Goal: Information Seeking & Learning: Learn about a topic

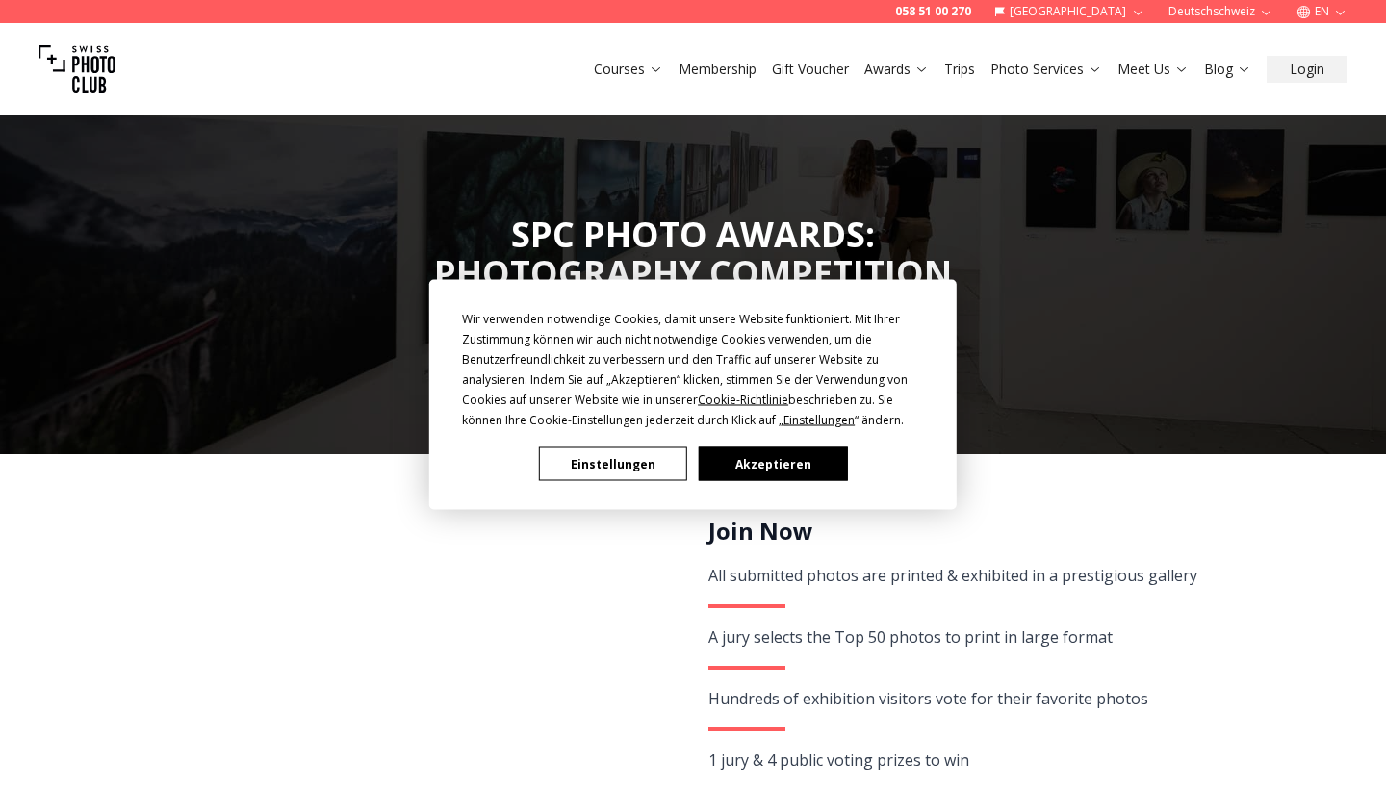
scroll to position [100, 0]
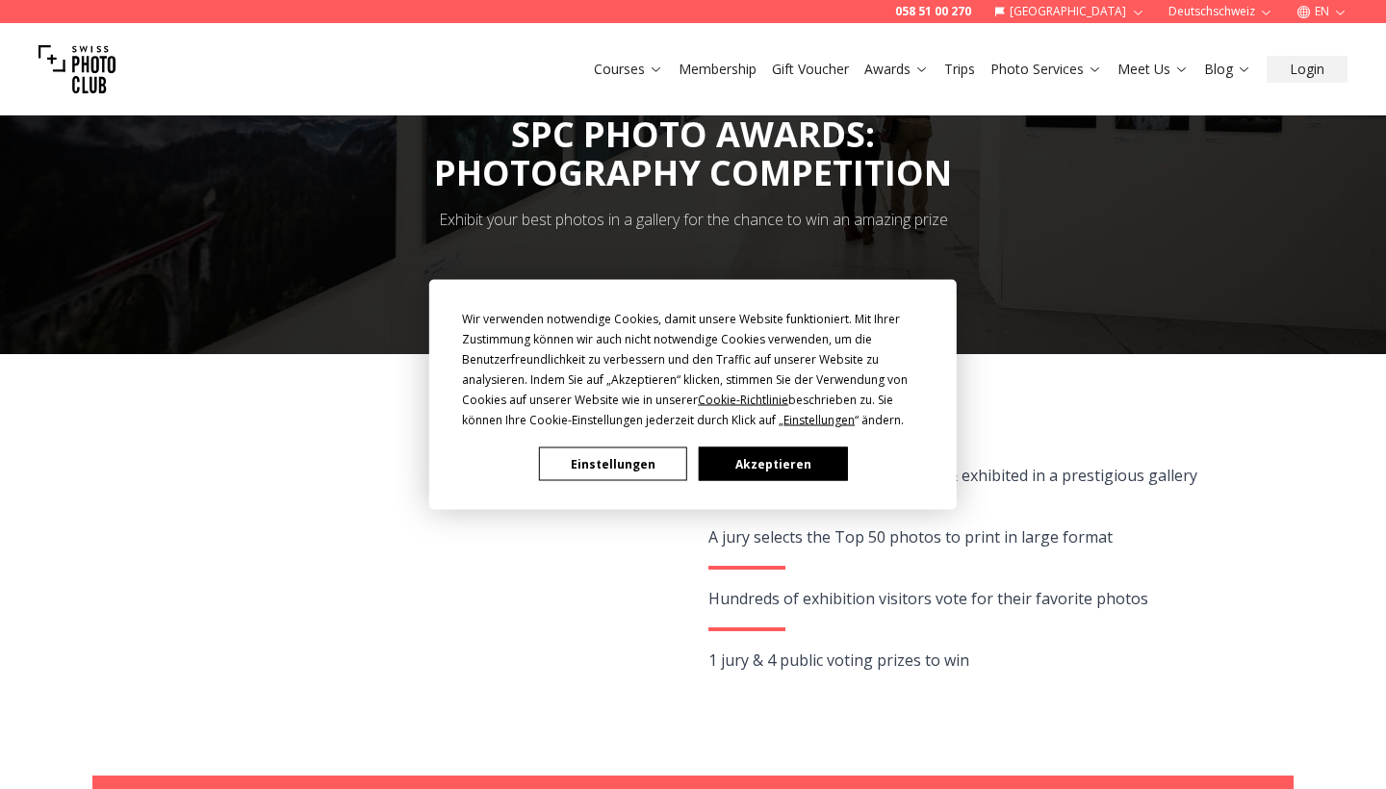
click at [722, 457] on button "Akzeptieren" at bounding box center [773, 465] width 148 height 34
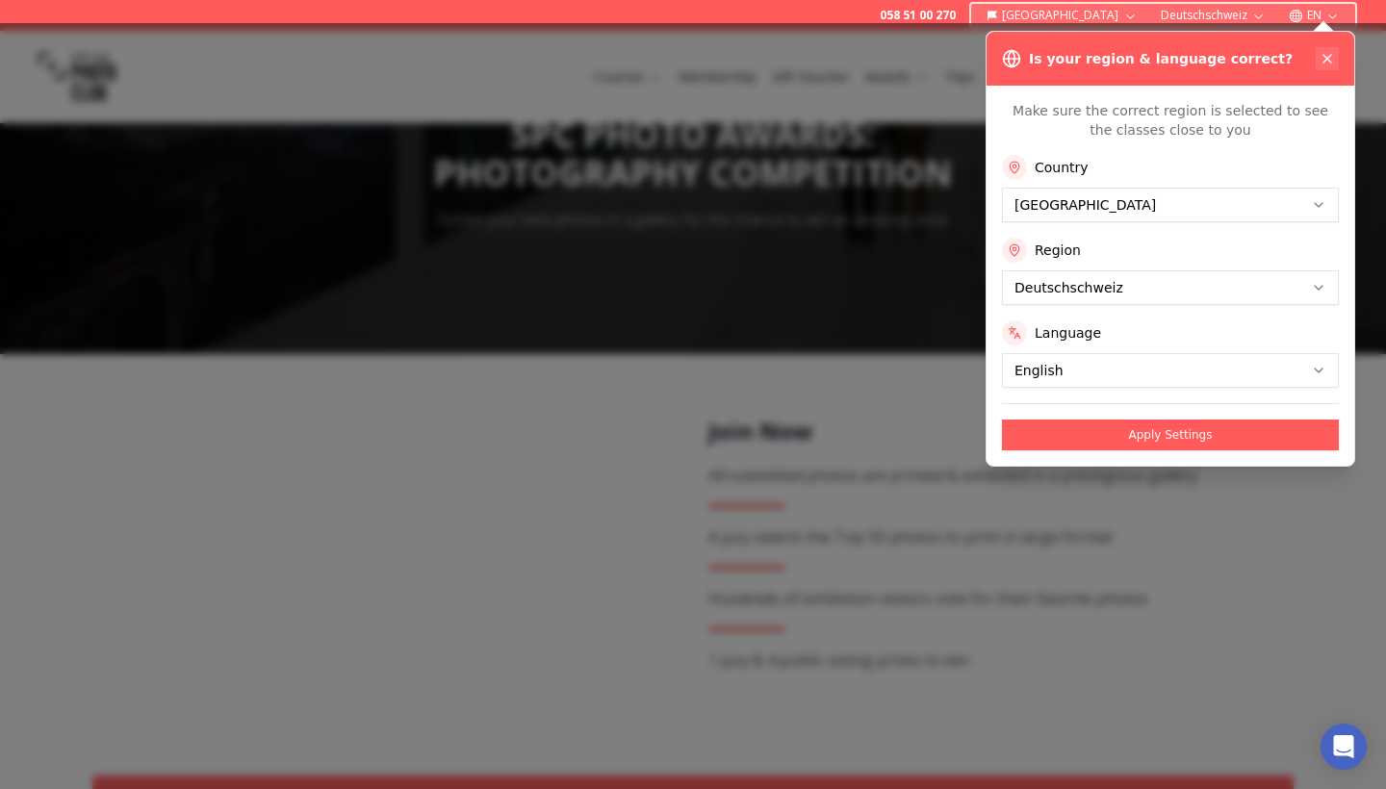
click at [1332, 60] on icon at bounding box center [1327, 58] width 15 height 15
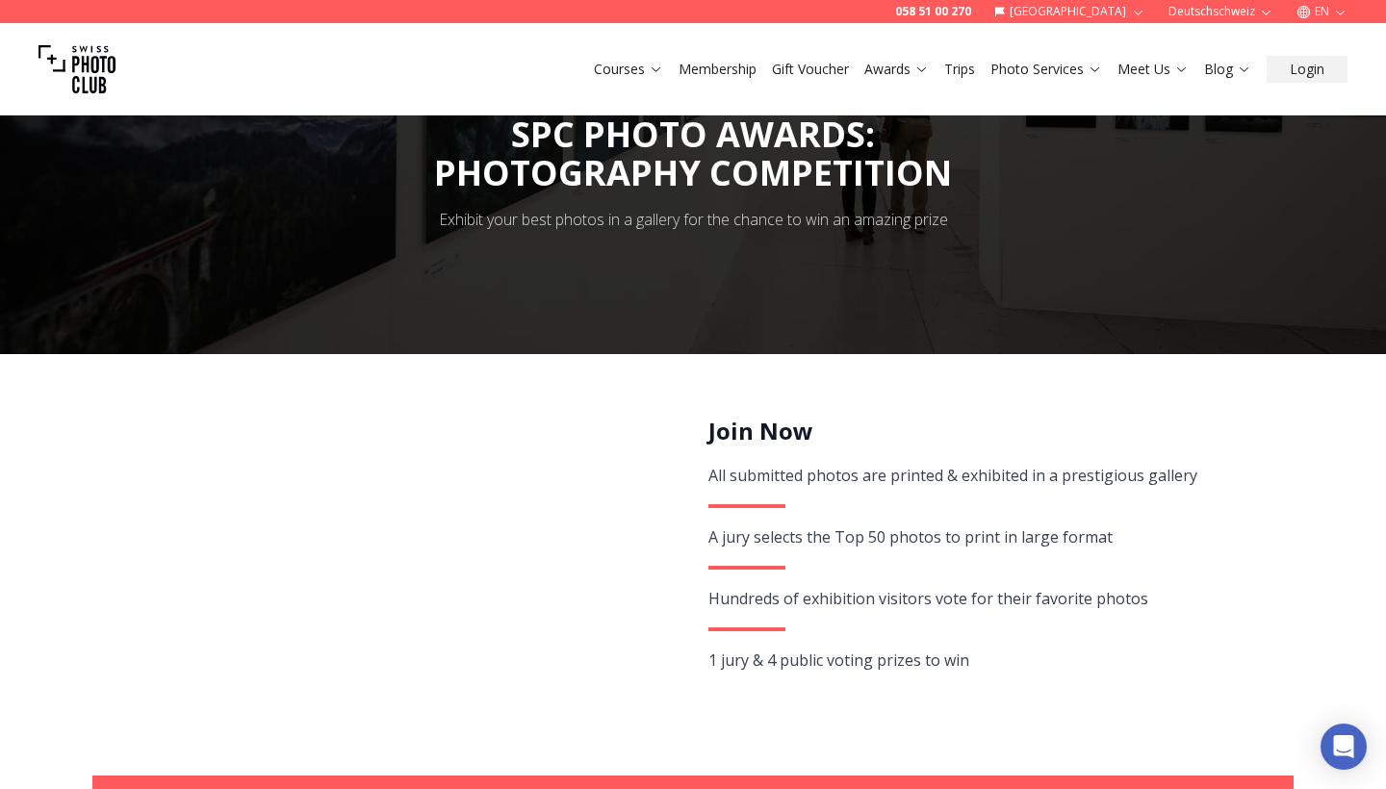
click at [891, 547] on div "A jury selects the Top 50 photos to print in large format" at bounding box center [990, 537] width 563 height 27
click at [882, 594] on div "Hundreds of exhibition visitors vote for their favorite photos" at bounding box center [990, 598] width 563 height 27
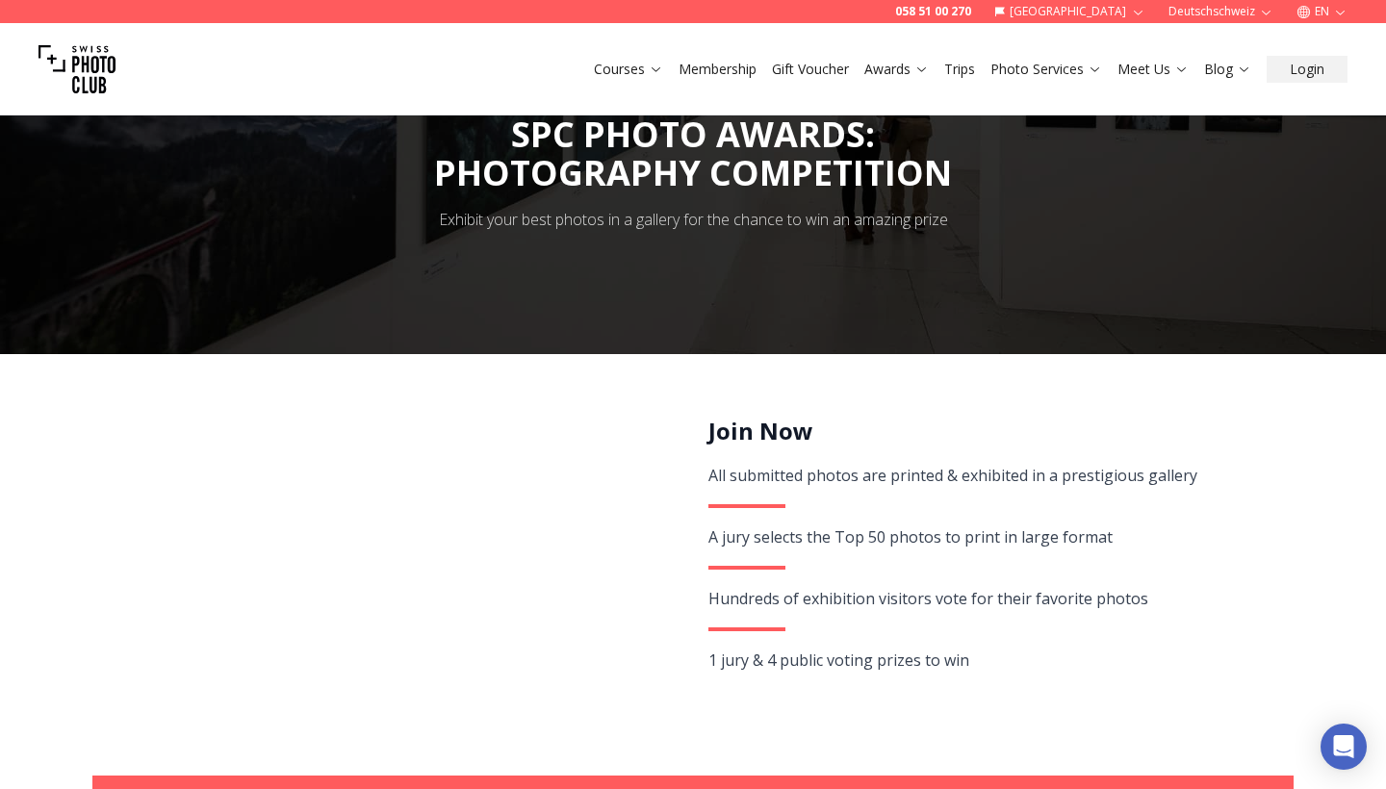
click at [882, 594] on div "Hundreds of exhibition visitors vote for their favorite photos" at bounding box center [990, 598] width 563 height 27
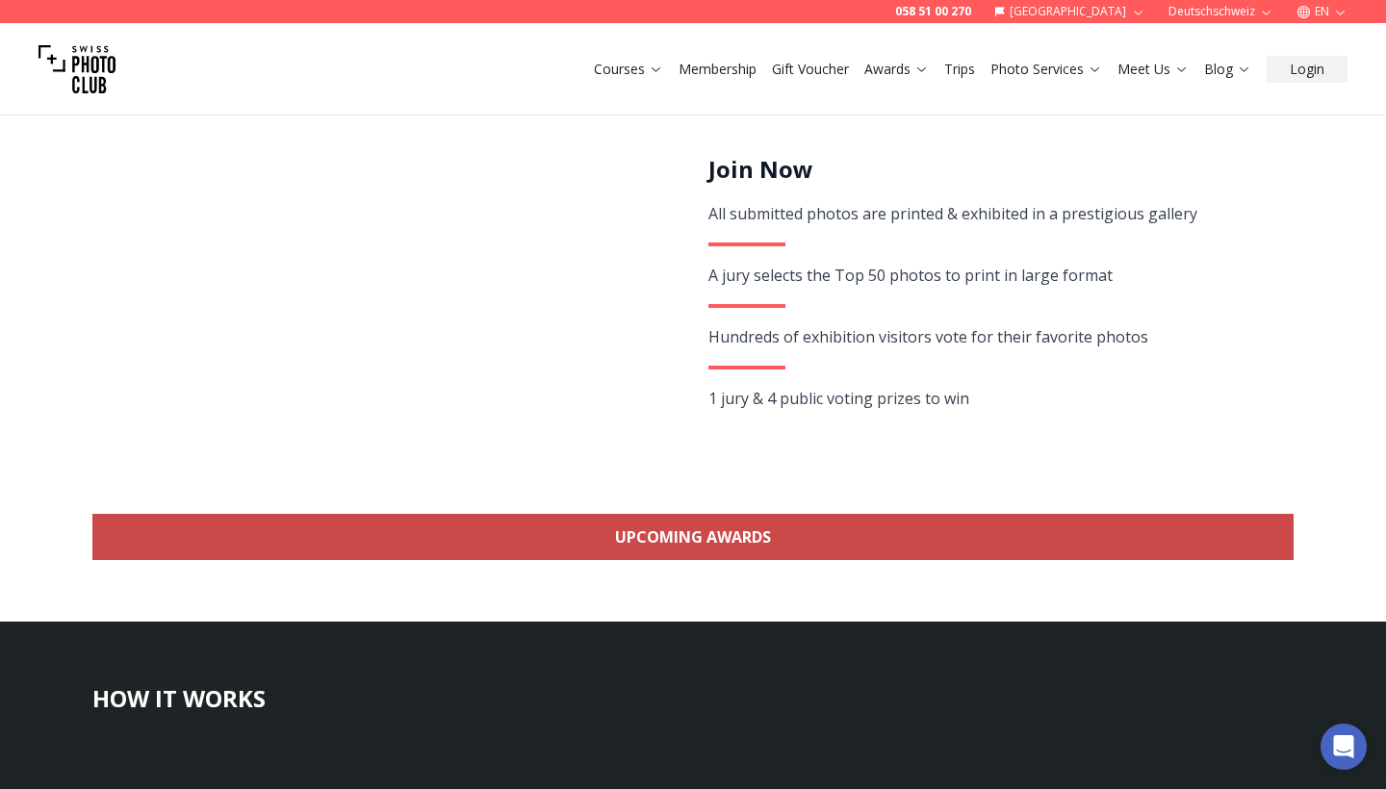
click at [693, 549] on link "Upcoming Awards" at bounding box center [692, 537] width 1201 height 46
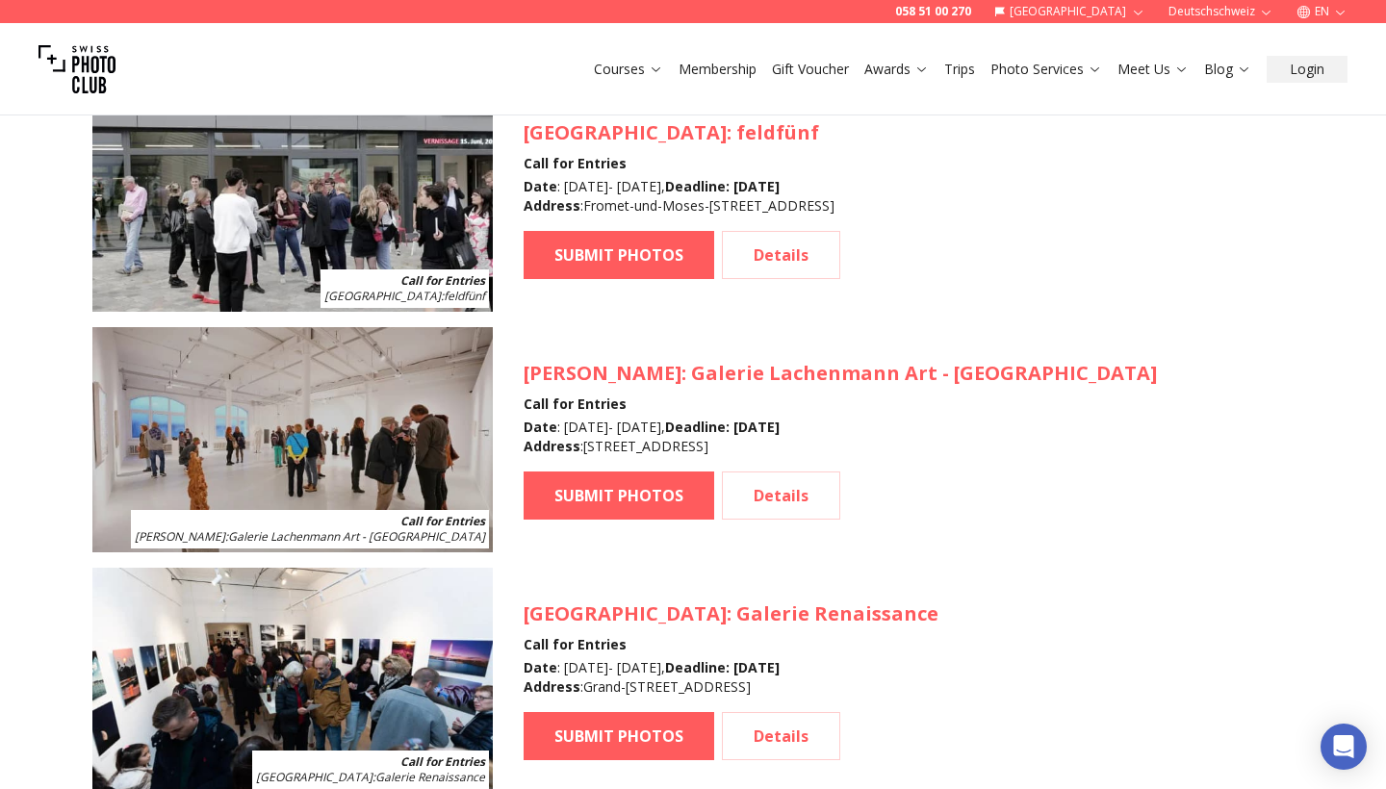
scroll to position [2660, 0]
